Goal: Information Seeking & Learning: Find specific fact

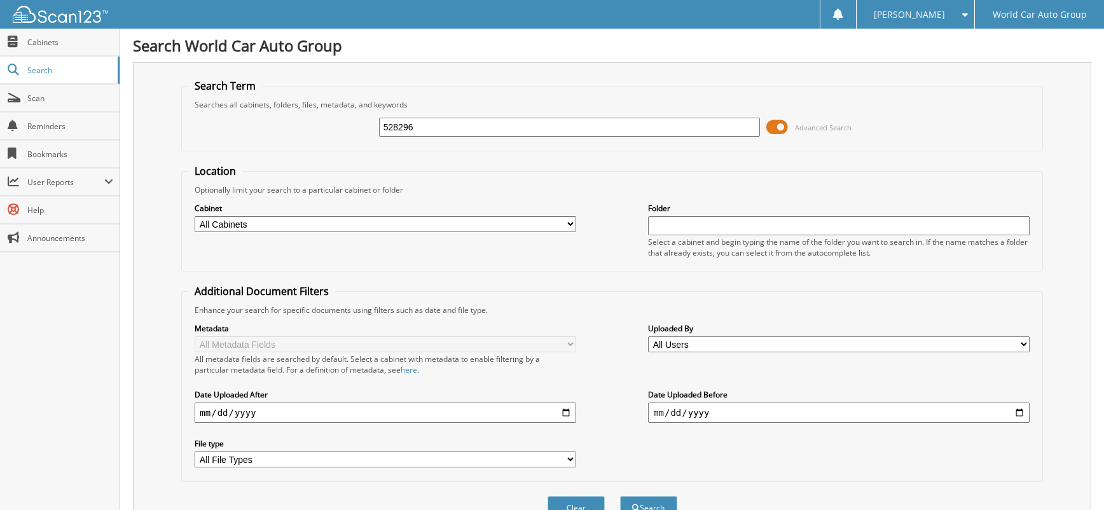
drag, startPoint x: 295, startPoint y: 130, endPoint x: 284, endPoint y: 128, distance: 11.0
click at [289, 130] on div "528296 Advanced Search" at bounding box center [611, 127] width 847 height 34
type input "059475"
click at [620, 496] on button "Search" at bounding box center [648, 508] width 57 height 24
drag, startPoint x: 425, startPoint y: 125, endPoint x: 333, endPoint y: 132, distance: 91.8
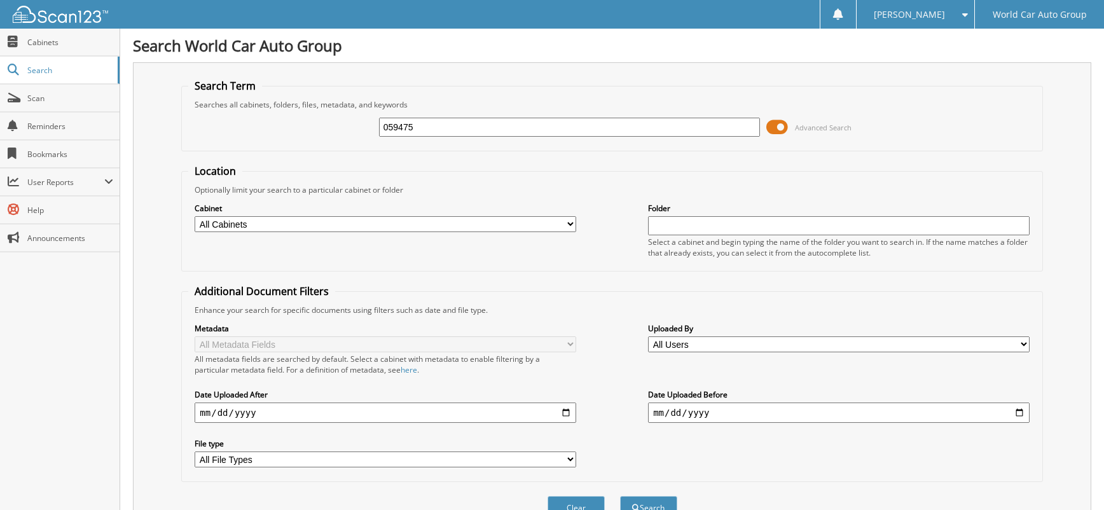
click at [333, 132] on div "059475 Advanced Search" at bounding box center [611, 127] width 847 height 34
type input "060009"
click at [620, 496] on button "Search" at bounding box center [648, 508] width 57 height 24
drag, startPoint x: 386, startPoint y: 130, endPoint x: 237, endPoint y: 142, distance: 149.9
click at [237, 142] on div "060009 Advanced Search" at bounding box center [611, 127] width 847 height 34
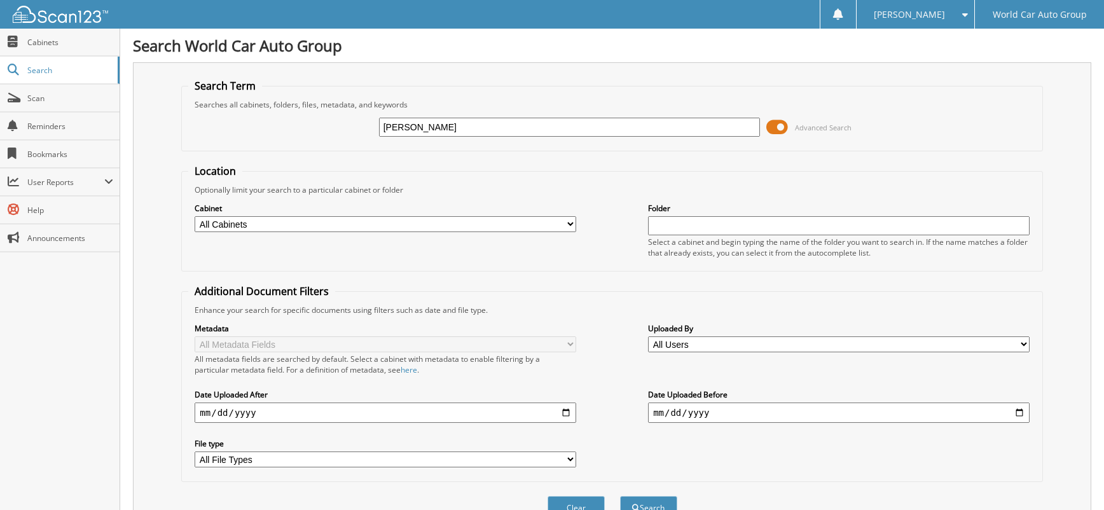
type input "STOUGH"
click at [620, 496] on button "Search" at bounding box center [648, 508] width 57 height 24
drag, startPoint x: 439, startPoint y: 121, endPoint x: 316, endPoint y: 133, distance: 123.2
click at [316, 133] on div "[PERSON_NAME] Advanced Search" at bounding box center [611, 127] width 847 height 34
type input "[PERSON_NAME]"
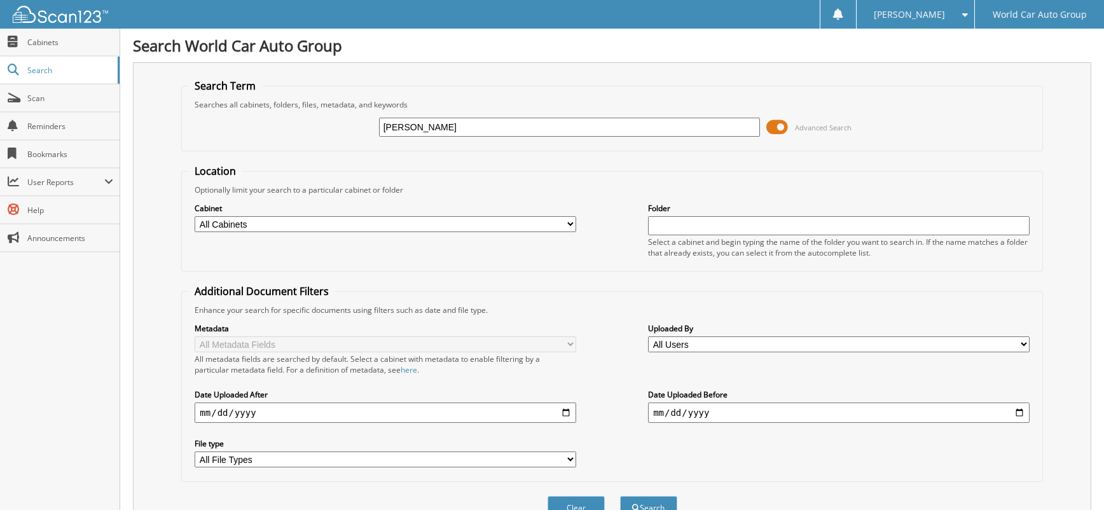
click at [620, 496] on button "Search" at bounding box center [648, 508] width 57 height 24
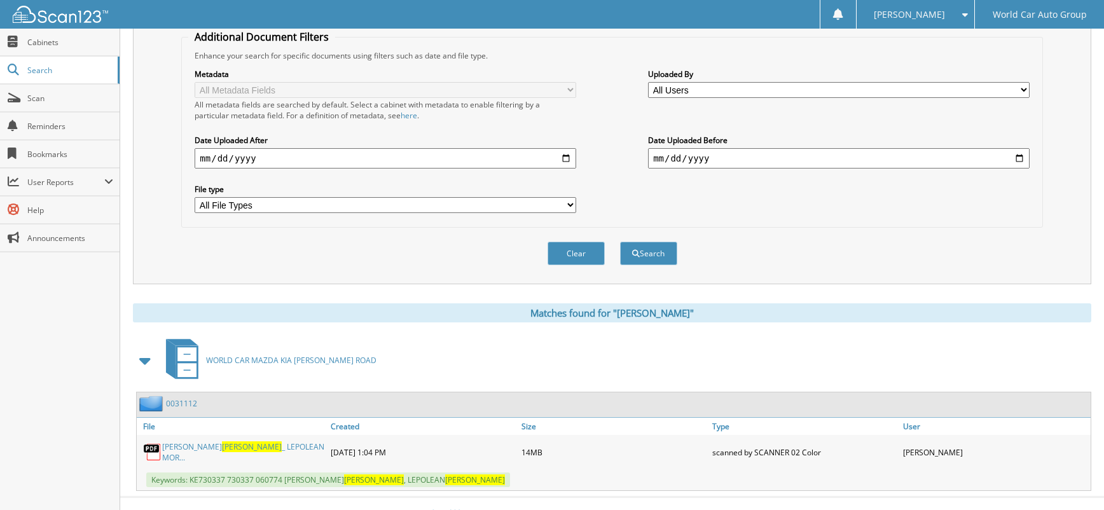
scroll to position [274, 0]
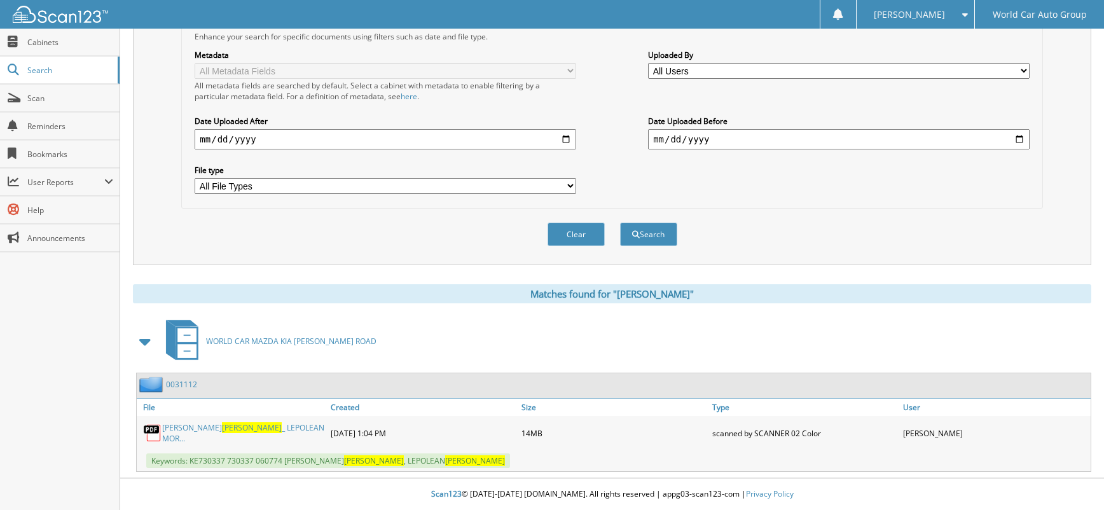
click at [279, 425] on link "[PERSON_NAME] _ LEPOLEAN MOR..." at bounding box center [243, 433] width 162 height 22
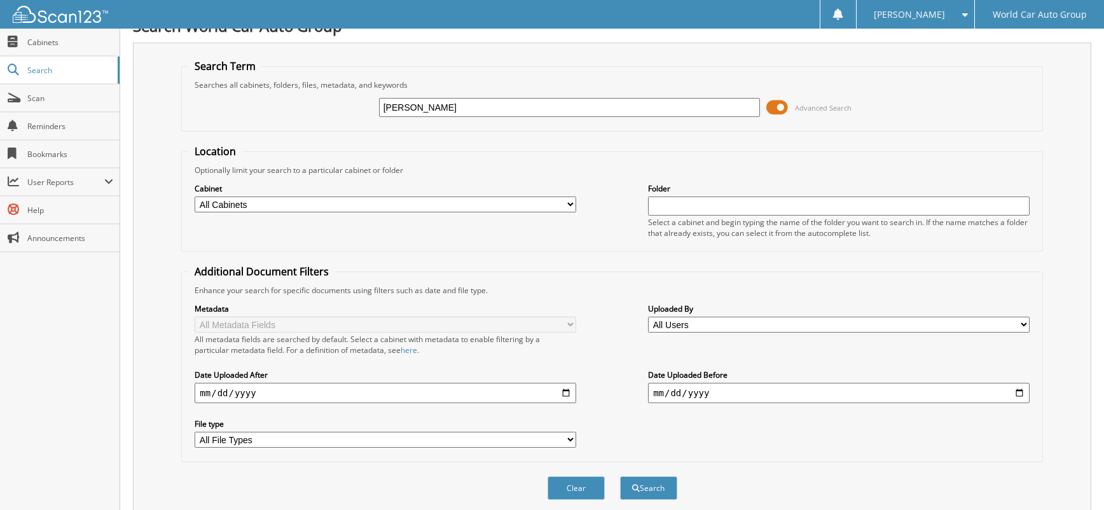
scroll to position [0, 0]
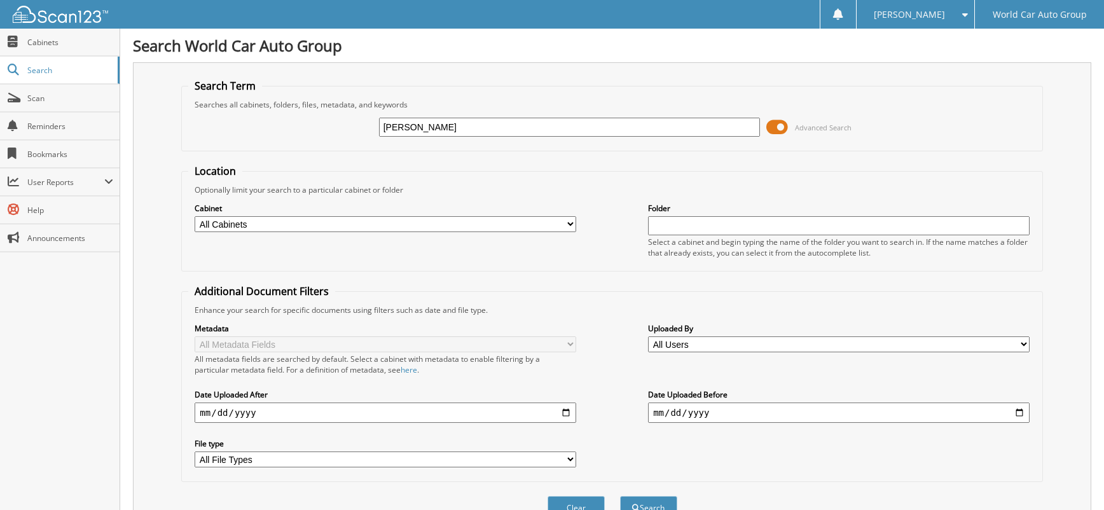
click at [294, 118] on div "MORRISETTE Advanced Search" at bounding box center [611, 127] width 847 height 34
